Goal: Transaction & Acquisition: Purchase product/service

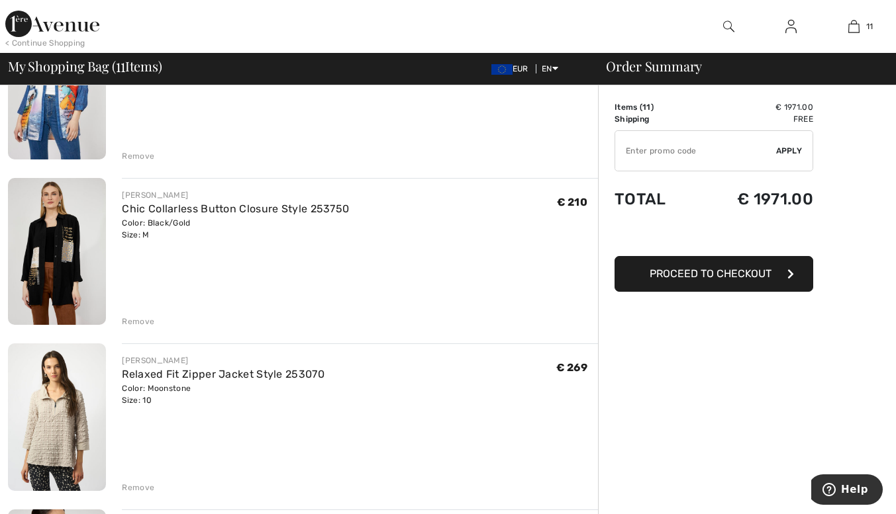
scroll to position [1189, 0]
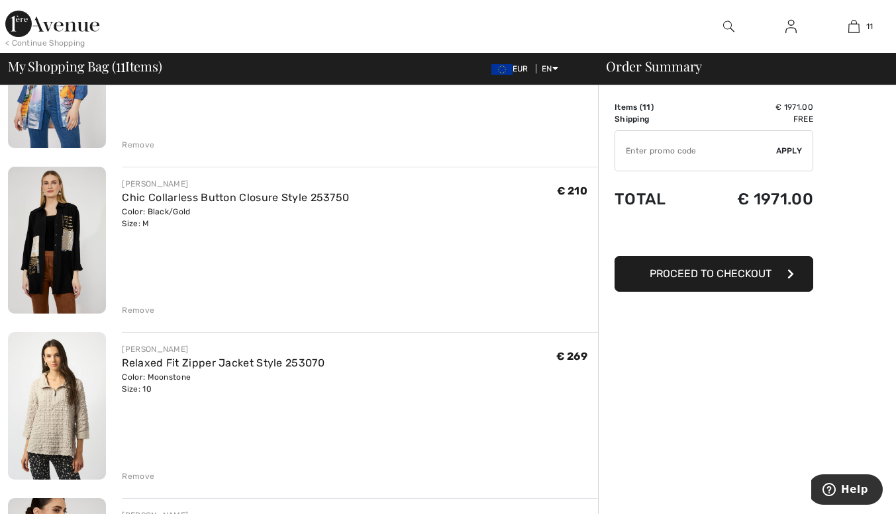
click at [137, 471] on div "Remove" at bounding box center [138, 477] width 32 height 12
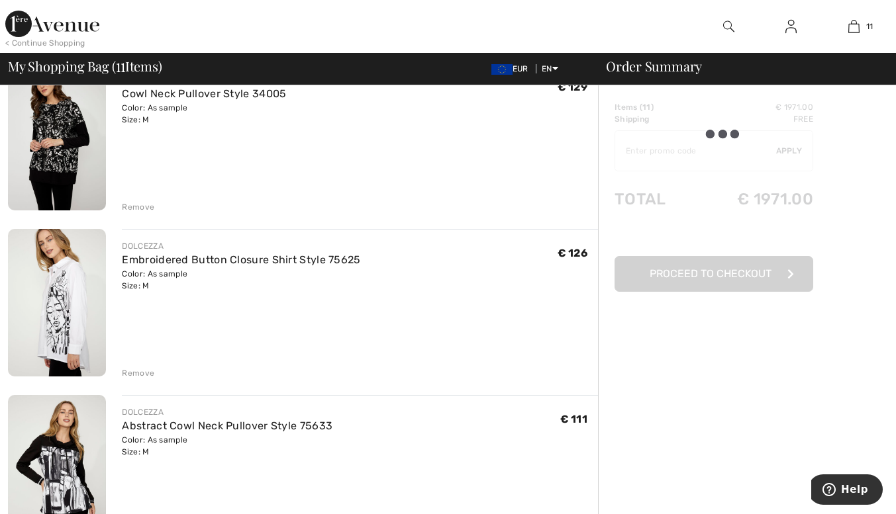
scroll to position [463, 0]
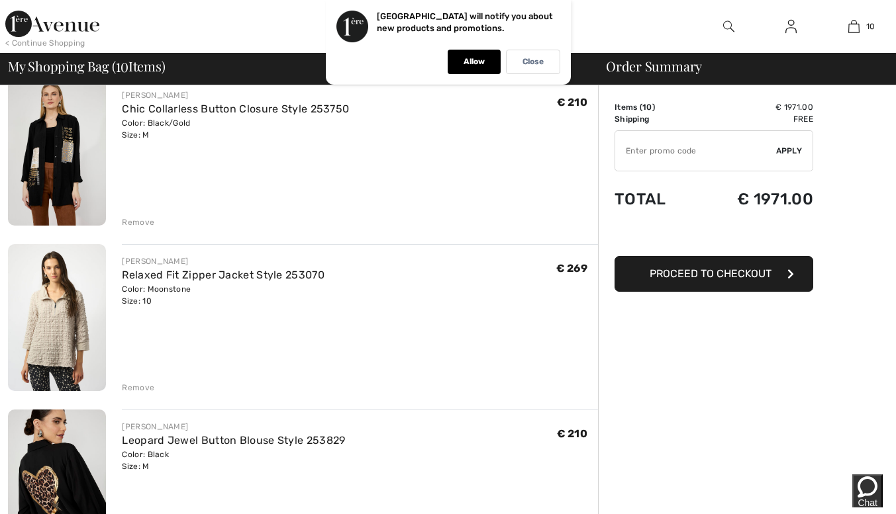
scroll to position [1112, 0]
click at [134, 381] on div "Remove" at bounding box center [138, 387] width 32 height 12
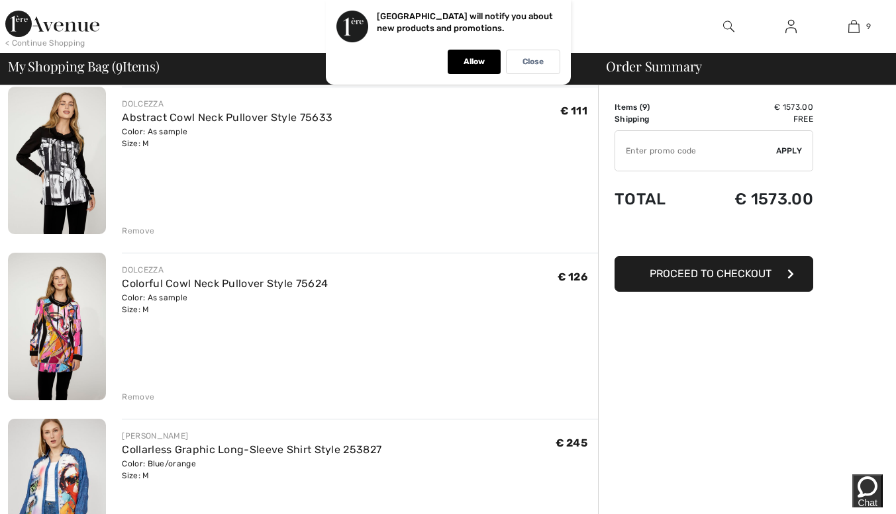
scroll to position [604, 0]
click at [136, 393] on div "Remove" at bounding box center [138, 399] width 32 height 12
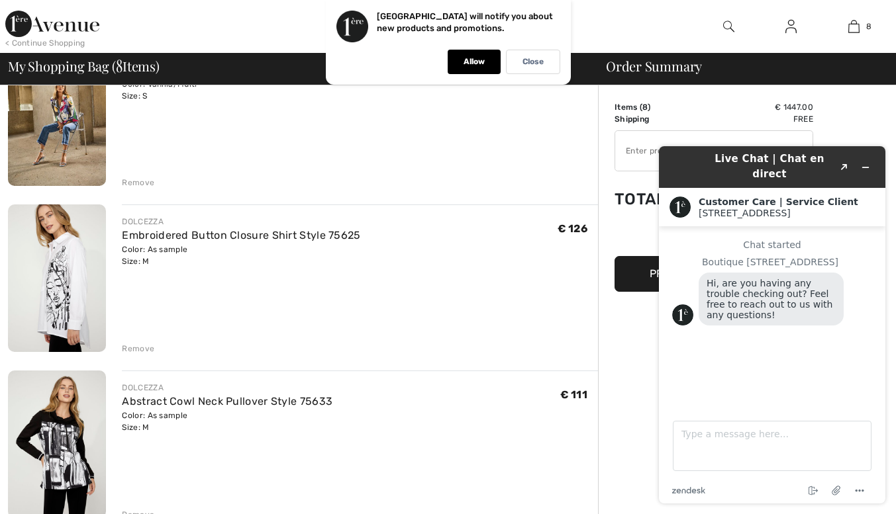
scroll to position [332, 0]
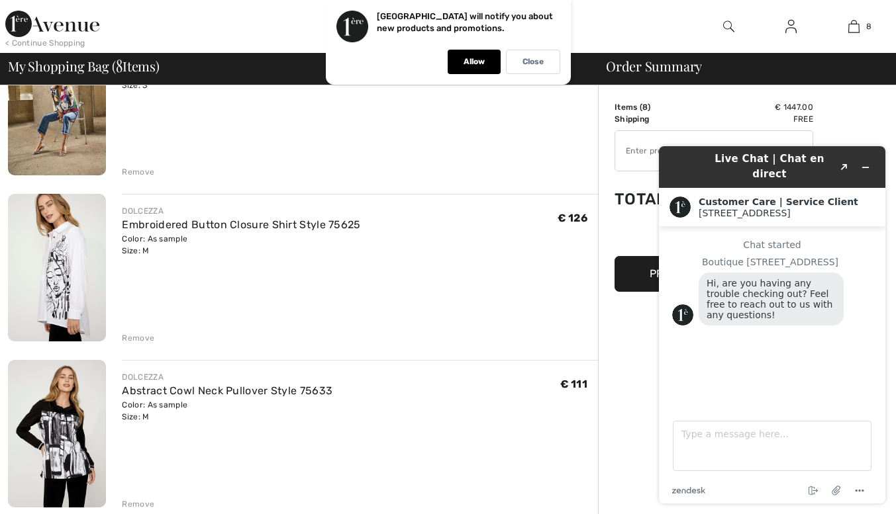
click at [512, 134] on div "[PERSON_NAME] Edgy Casual Waist-Length Jacket Style 251909 Color: Vanilla/Multi…" at bounding box center [360, 103] width 476 height 150
click at [865, 163] on icon "Minimize widget" at bounding box center [865, 167] width 9 height 9
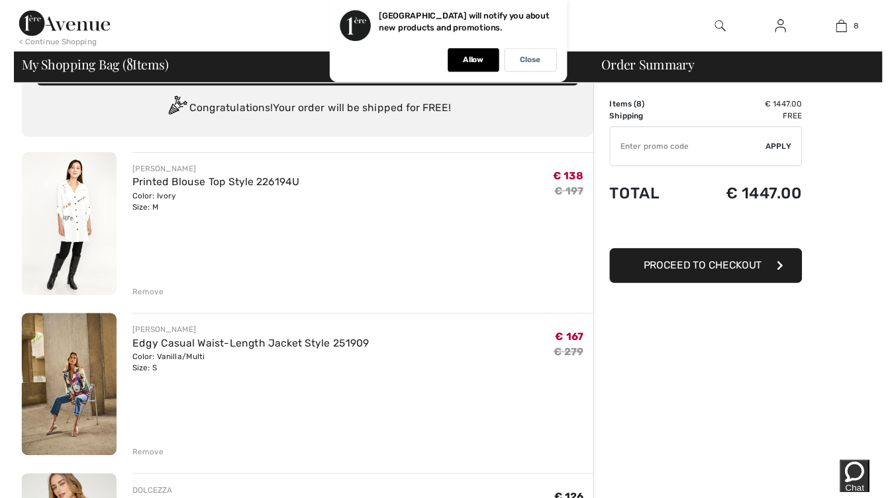
scroll to position [0, 0]
